Goal: Information Seeking & Learning: Learn about a topic

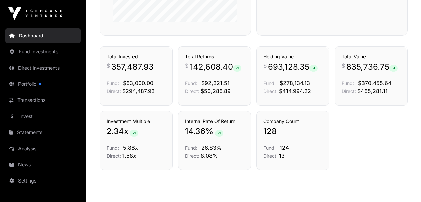
scroll to position [452, 0]
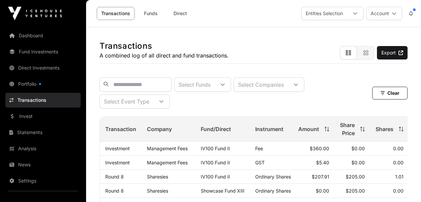
click at [28, 36] on link "Dashboard" at bounding box center [42, 35] width 75 height 15
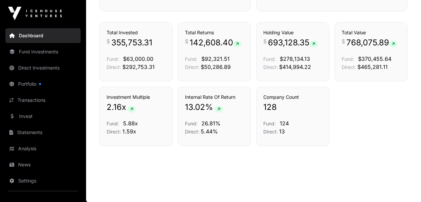
scroll to position [477, 0]
click at [37, 101] on link "Transactions" at bounding box center [42, 100] width 75 height 15
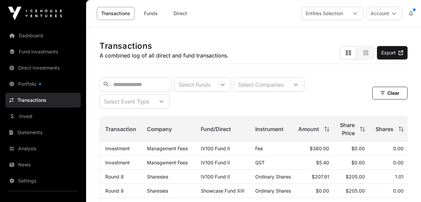
click at [225, 85] on icon at bounding box center [222, 84] width 5 height 5
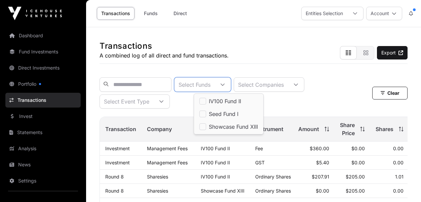
scroll to position [7, 41]
click at [138, 77] on div "Select Funds Select Companies Select Event Type Clear Filters" at bounding box center [254, 93] width 308 height 42
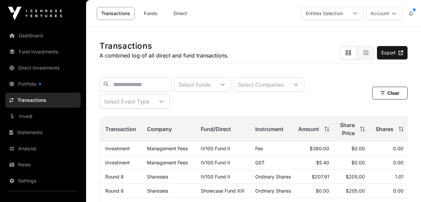
click at [33, 39] on link "Dashboard" at bounding box center [42, 35] width 75 height 15
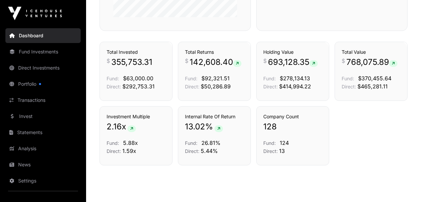
scroll to position [477, 0]
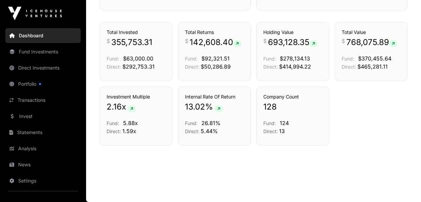
click at [49, 51] on link "Fund Investments" at bounding box center [42, 51] width 75 height 15
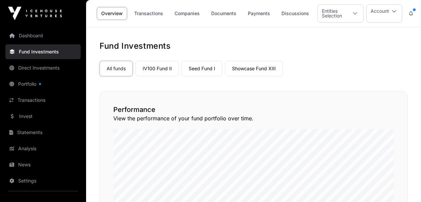
click at [252, 68] on link "Showcase Fund XIII" at bounding box center [254, 68] width 58 height 15
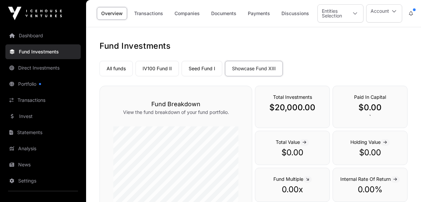
click at [201, 69] on link "Seed Fund I" at bounding box center [202, 68] width 41 height 15
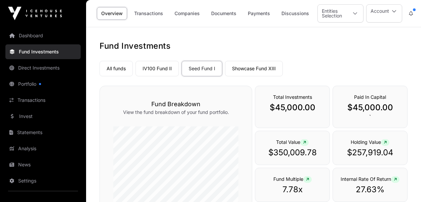
click at [154, 70] on link "IV100 Fund II" at bounding box center [157, 68] width 43 height 15
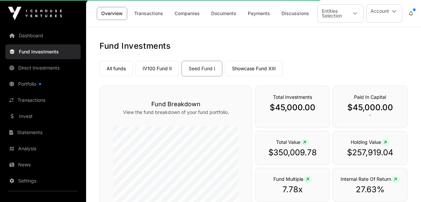
click at [154, 70] on link "IV100 Fund II" at bounding box center [157, 68] width 43 height 15
click at [153, 68] on link "IV100 Fund II" at bounding box center [157, 68] width 43 height 15
click at [157, 67] on link "IV100 Fund II" at bounding box center [157, 68] width 43 height 15
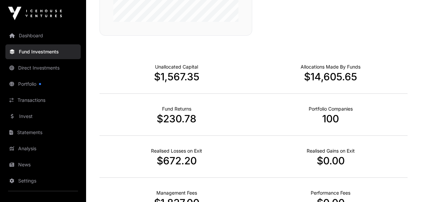
scroll to position [226, 0]
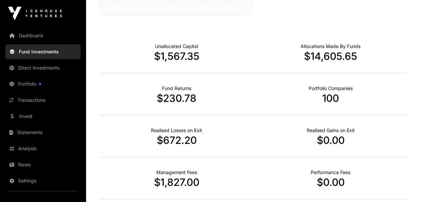
click at [177, 101] on p "$230.78" at bounding box center [177, 98] width 154 height 12
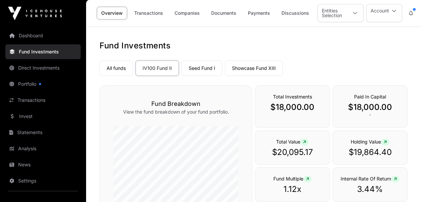
scroll to position [0, 0]
drag, startPoint x: 181, startPoint y: 104, endPoint x: 181, endPoint y: 83, distance: 21.5
click at [181, 100] on h3 "Fund Breakdown" at bounding box center [175, 104] width 125 height 9
click at [49, 39] on link "Dashboard" at bounding box center [42, 35] width 75 height 15
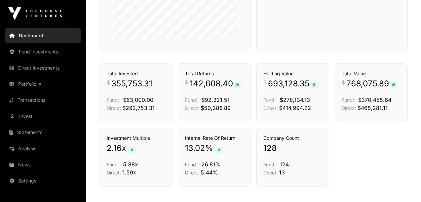
scroll to position [452, 0]
